Goal: Transaction & Acquisition: Purchase product/service

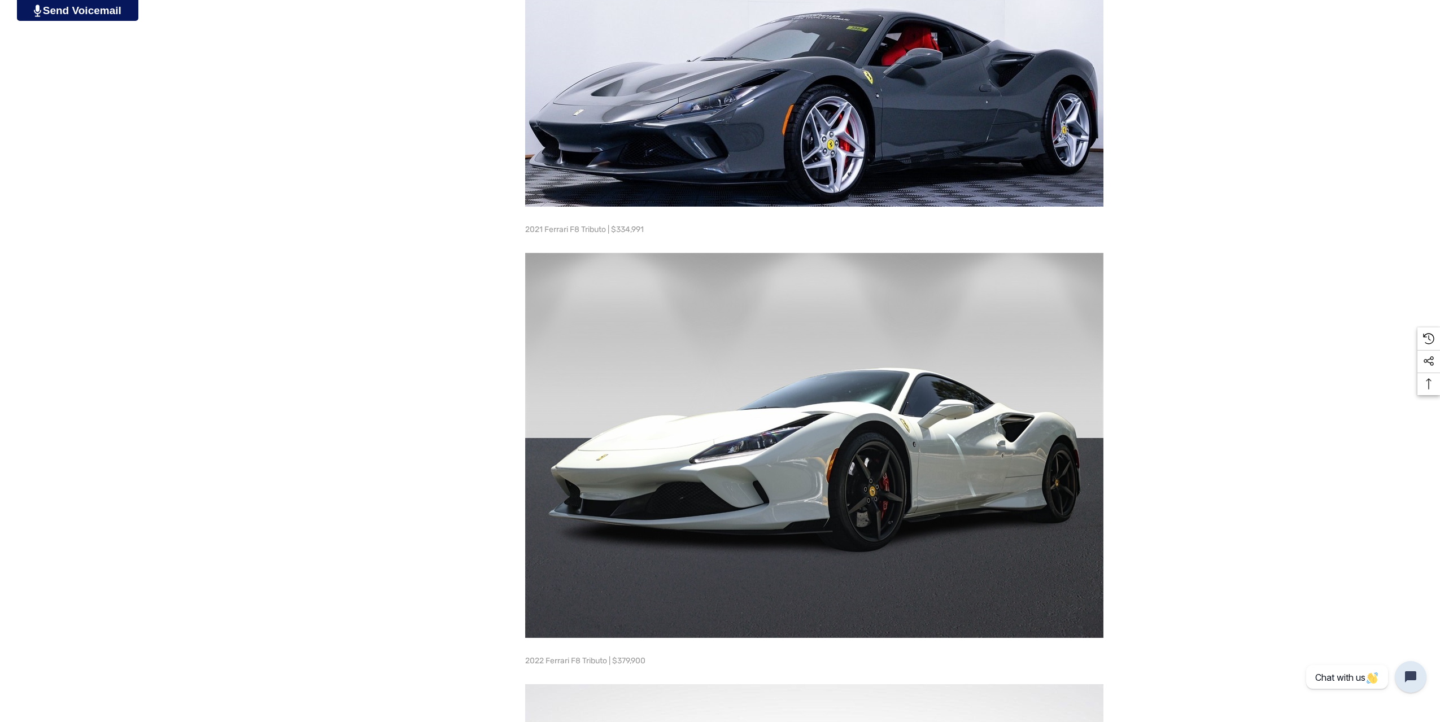
scroll to position [1280, 0]
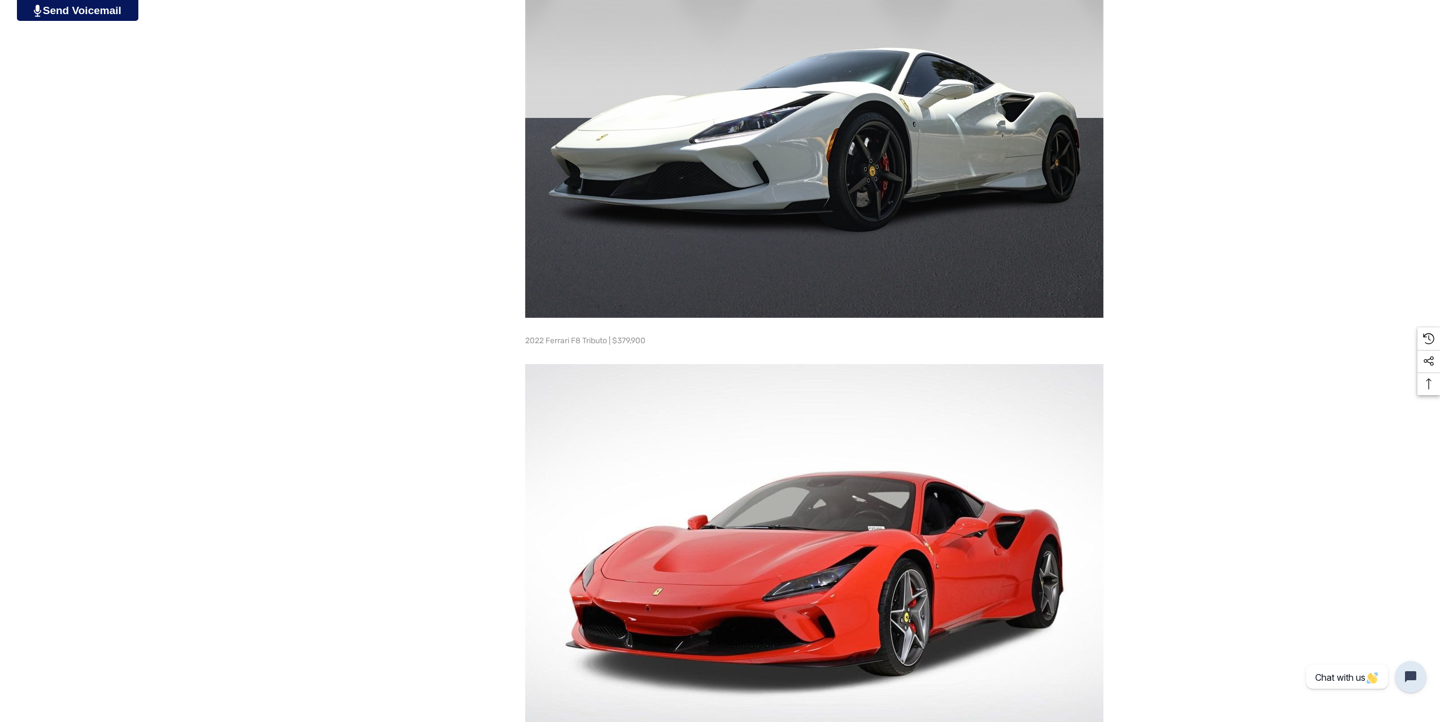
click at [829, 205] on img at bounding box center [814, 125] width 578 height 385
click at [828, 205] on img at bounding box center [814, 125] width 578 height 385
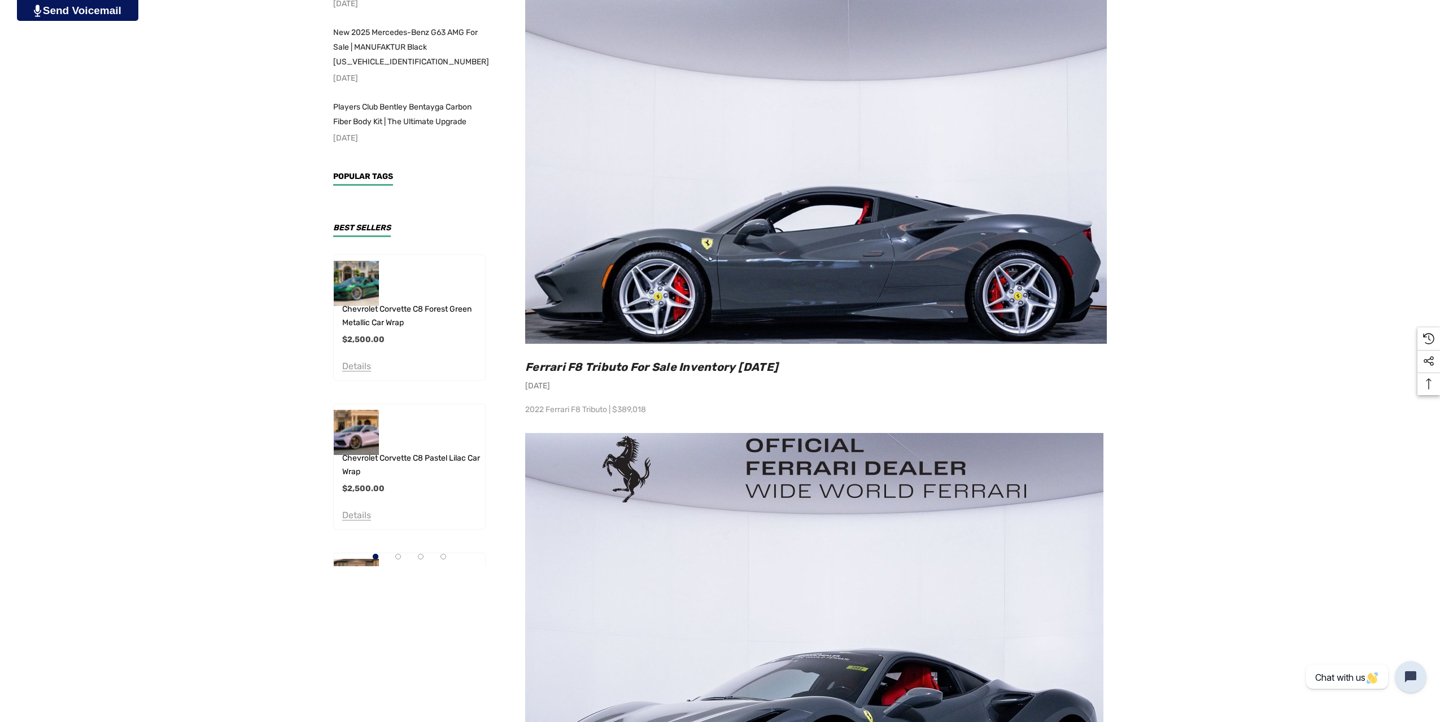
scroll to position [0, 0]
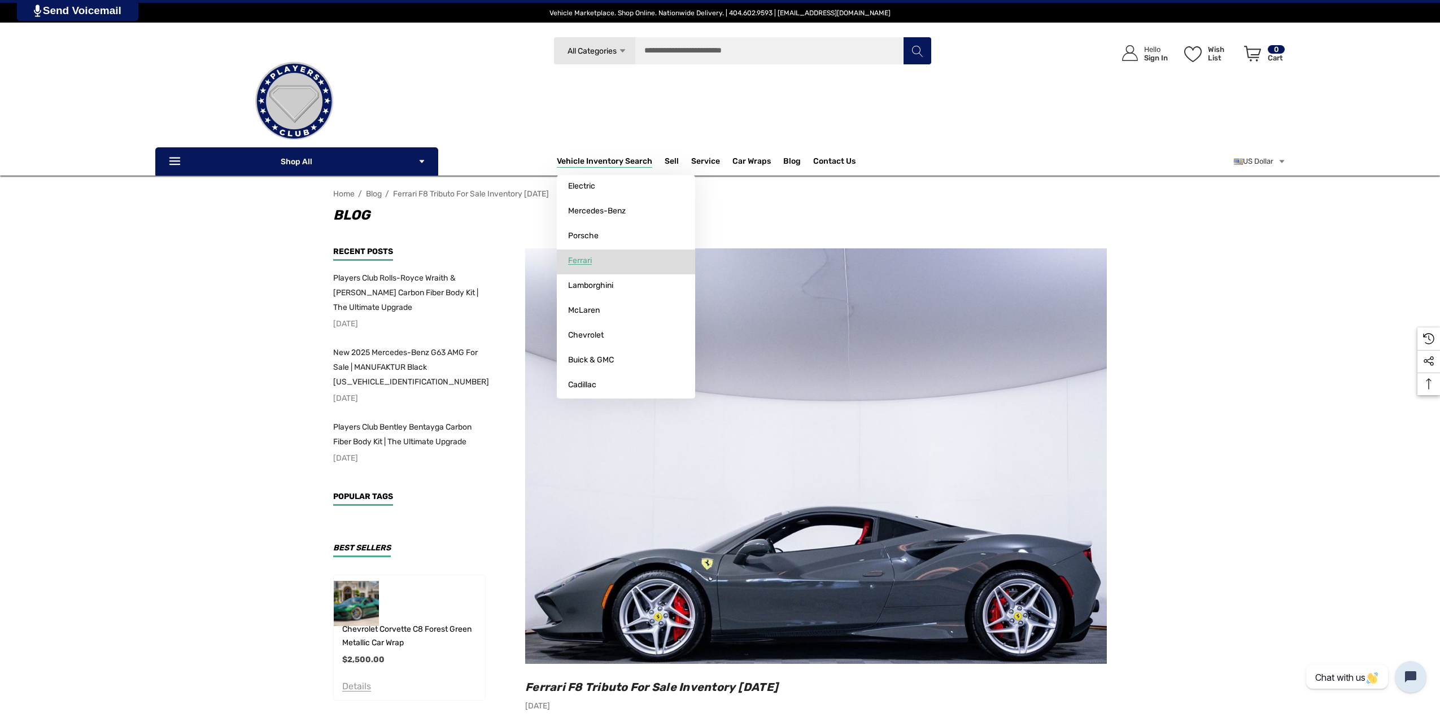
click at [589, 257] on span "Ferrari" at bounding box center [580, 261] width 24 height 10
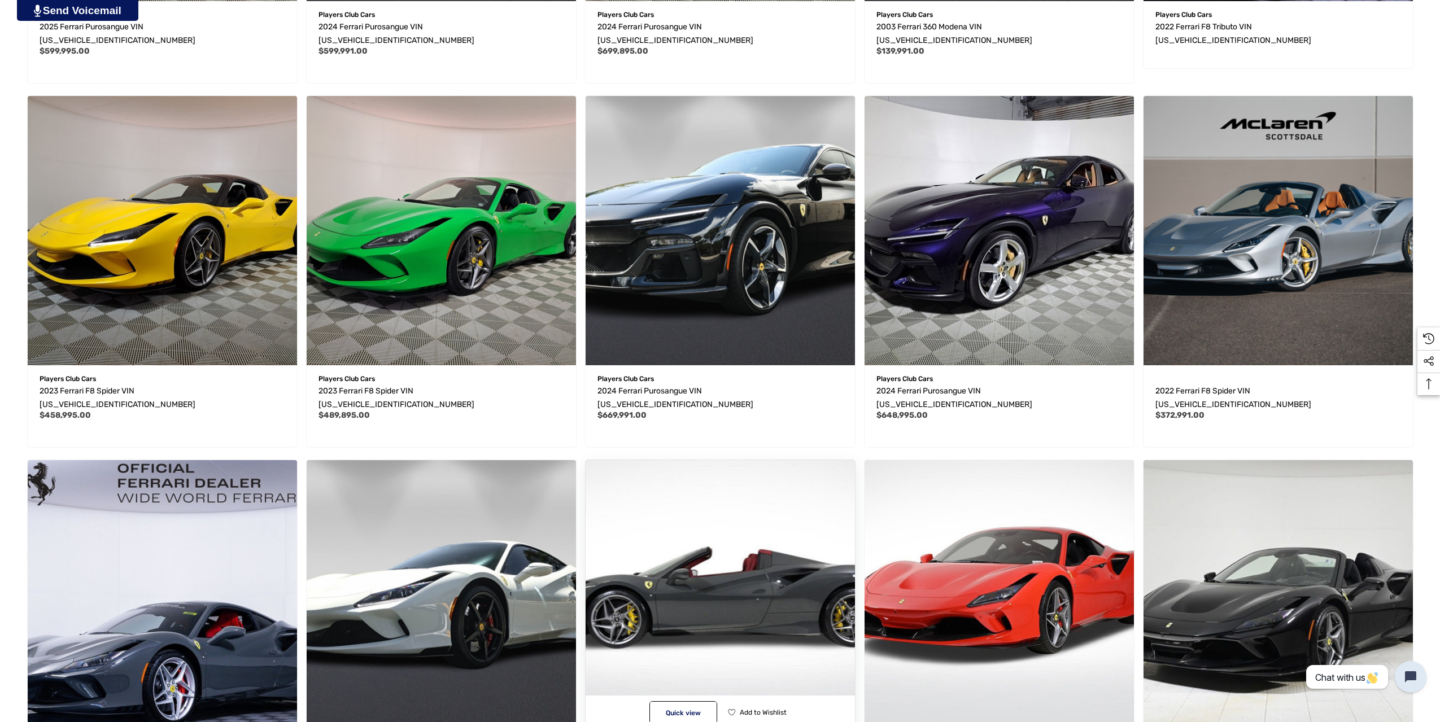
scroll to position [960, 0]
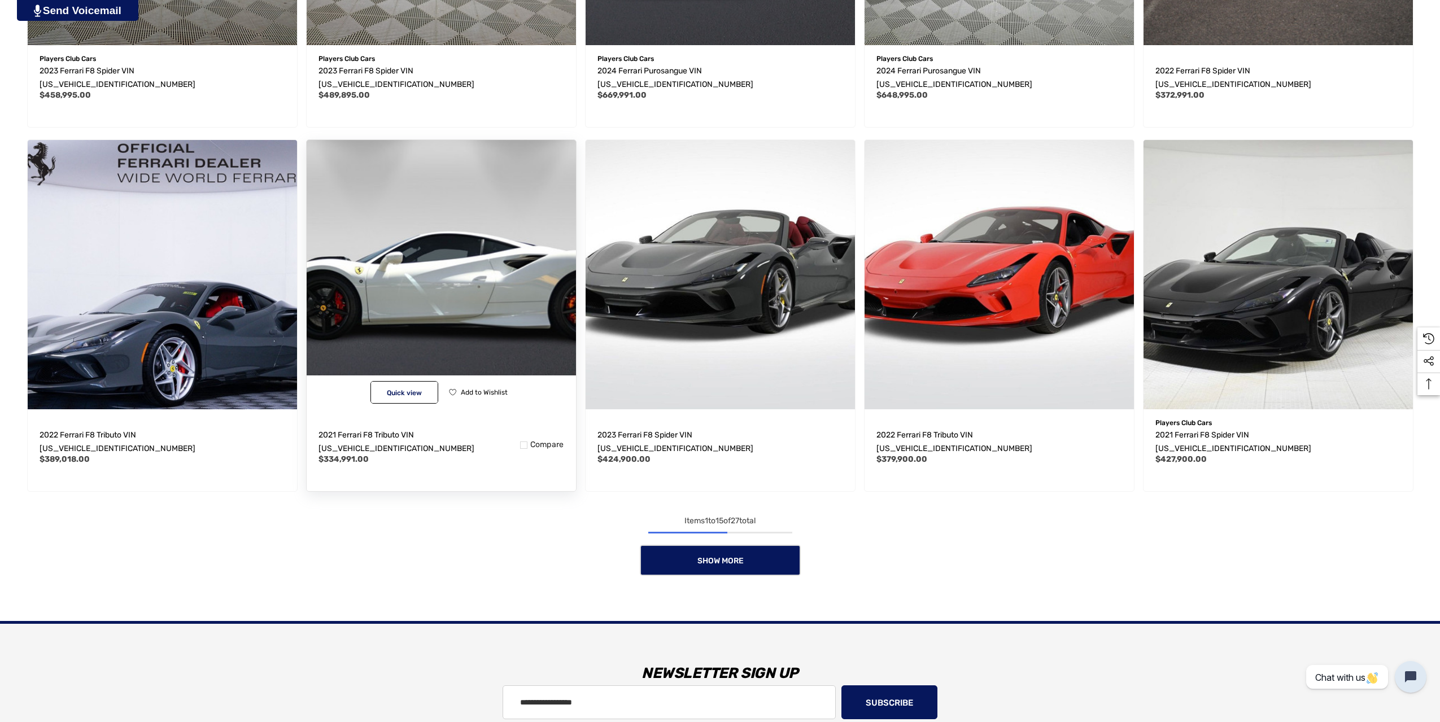
click at [436, 260] on img "2021 Ferrari F8 Tributo VIN ZFF92LLA6M0268629,$334,991.00\a" at bounding box center [441, 274] width 296 height 296
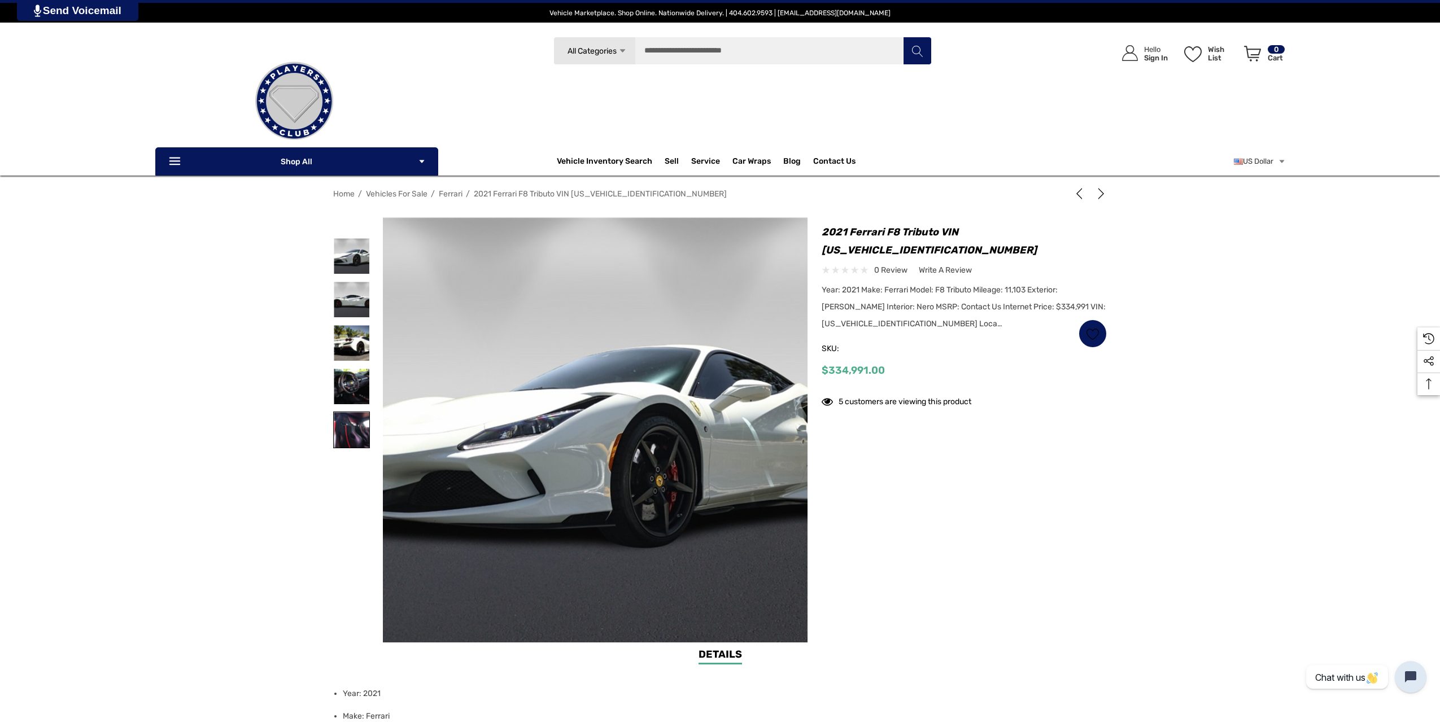
click at [351, 436] on img at bounding box center [352, 430] width 36 height 36
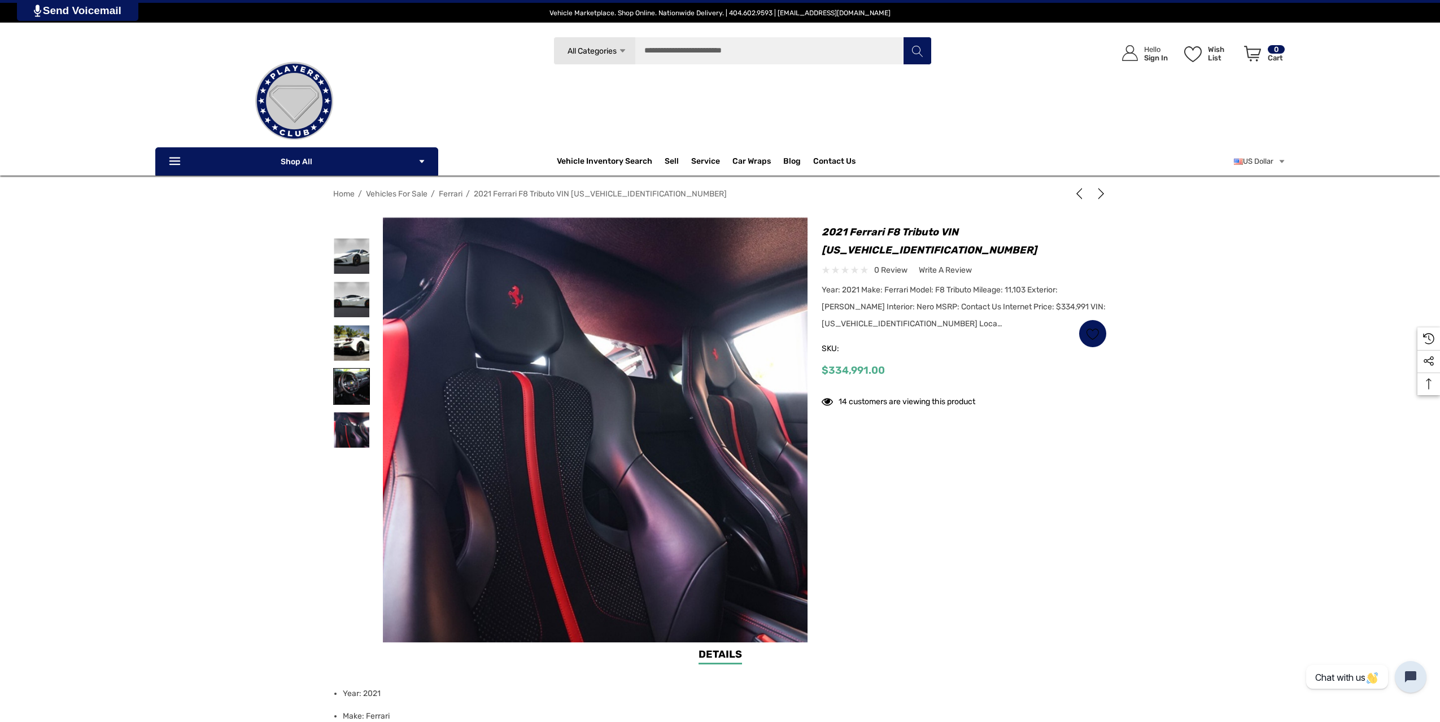
click at [357, 390] on img at bounding box center [352, 387] width 36 height 36
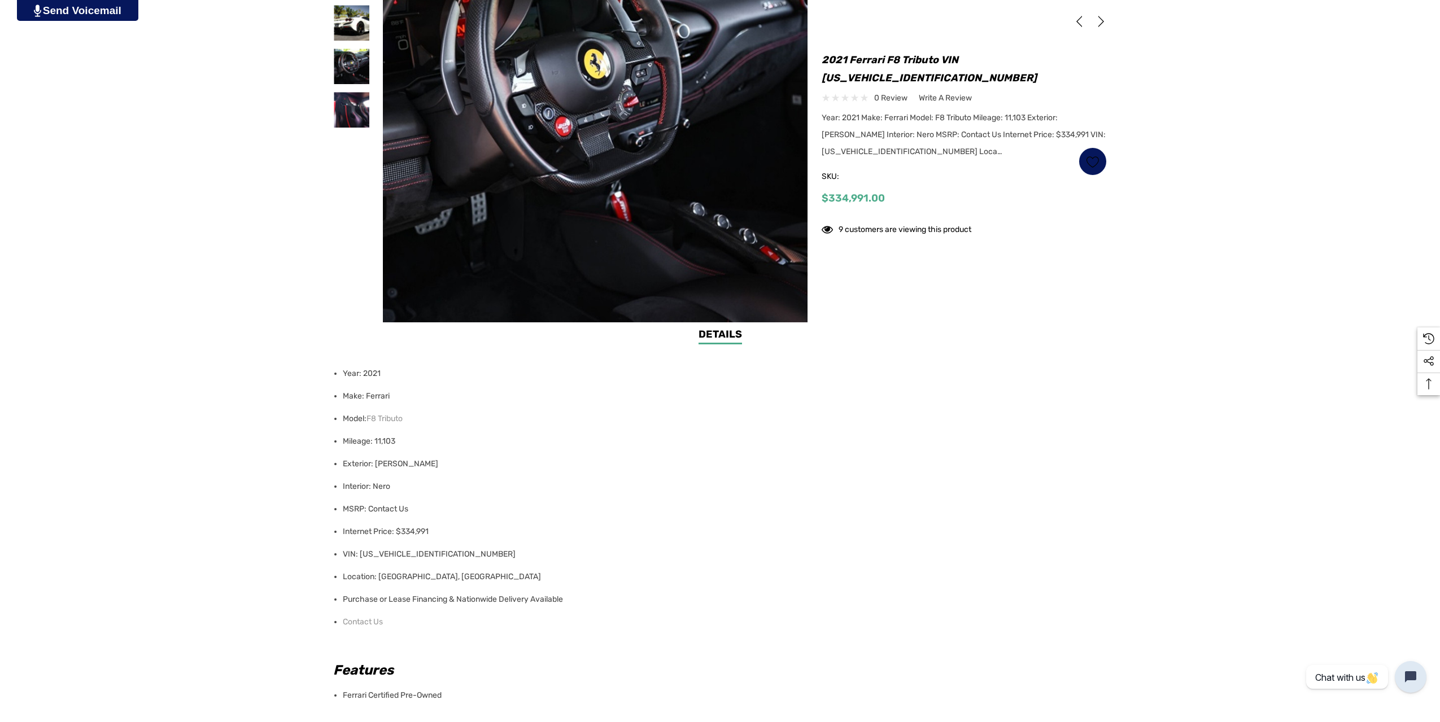
scroll to position [640, 0]
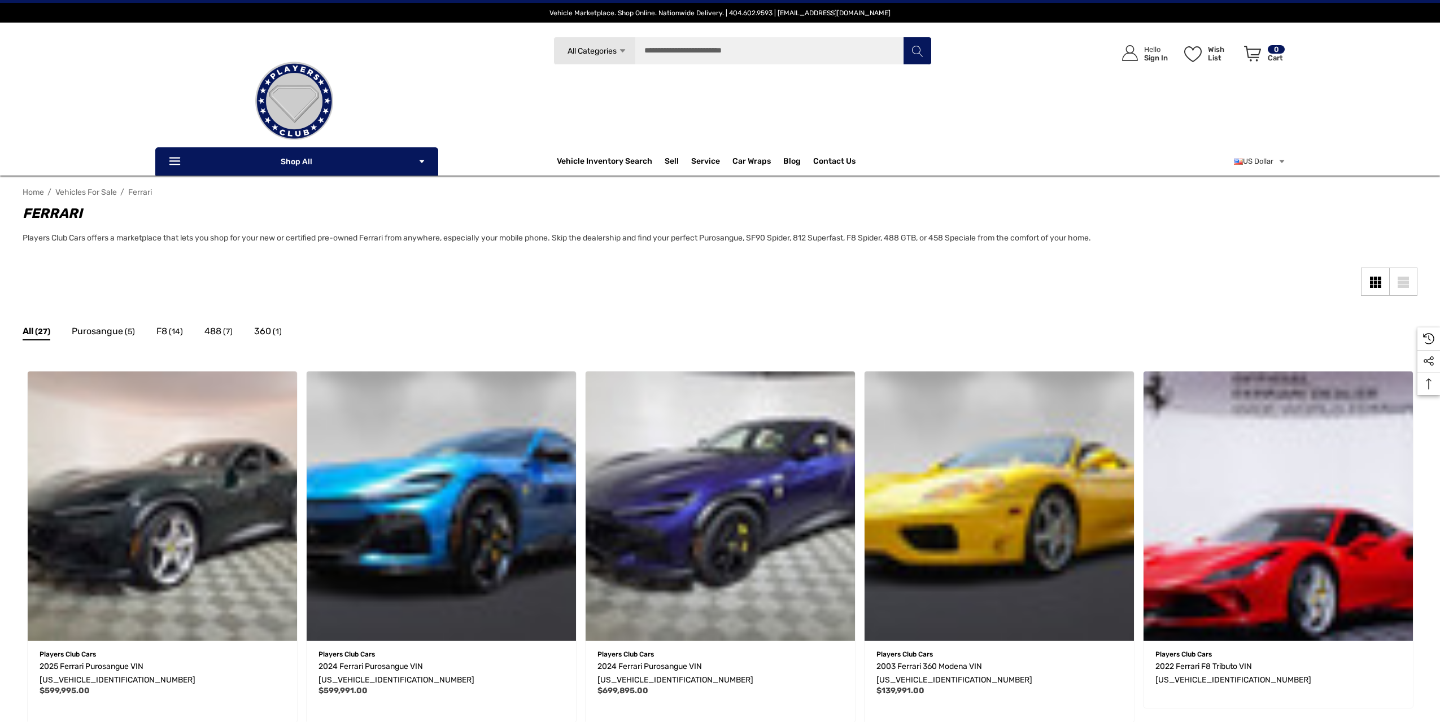
scroll to position [960, 0]
